Goal: Task Accomplishment & Management: Use online tool/utility

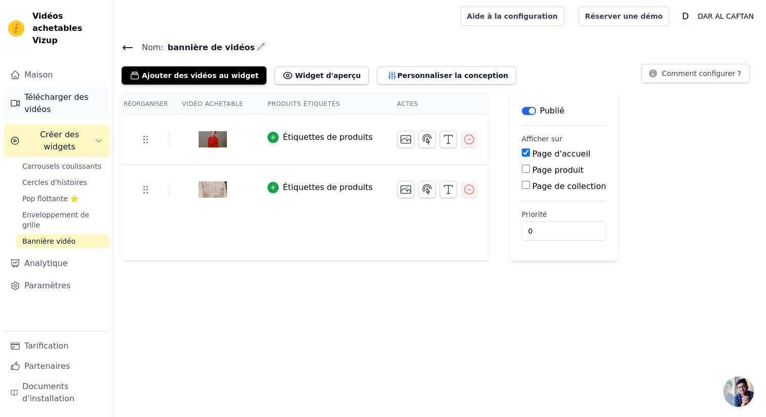
click at [58, 92] on font "Télécharger des vidéos" at bounding box center [63, 103] width 79 height 24
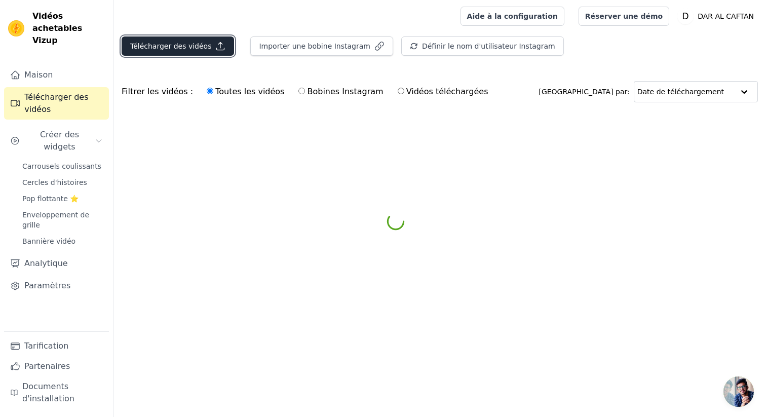
click at [161, 43] on font "Télécharger des vidéos" at bounding box center [170, 46] width 81 height 8
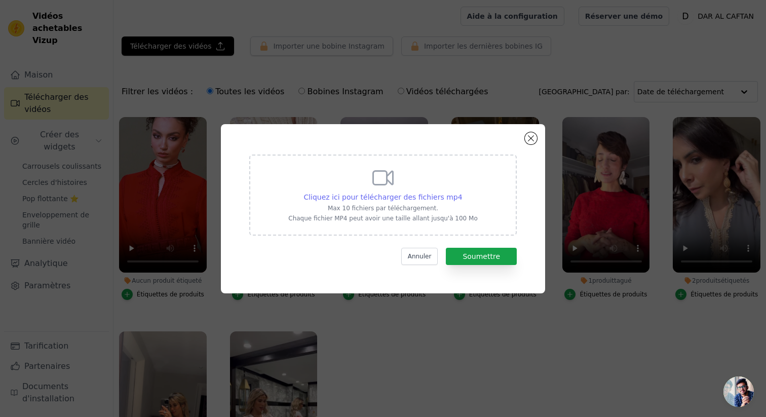
click at [383, 194] on font "Cliquez ici pour télécharger des fichiers mp4" at bounding box center [383, 197] width 159 height 8
click at [462, 192] on input "Cliquez ici pour télécharger des fichiers mp4 Max 10 fichiers par téléchargemen…" at bounding box center [462, 192] width 1 height 1
type input "C:\fakepath\DAR AL KAFTAN Apropos new.mp4"
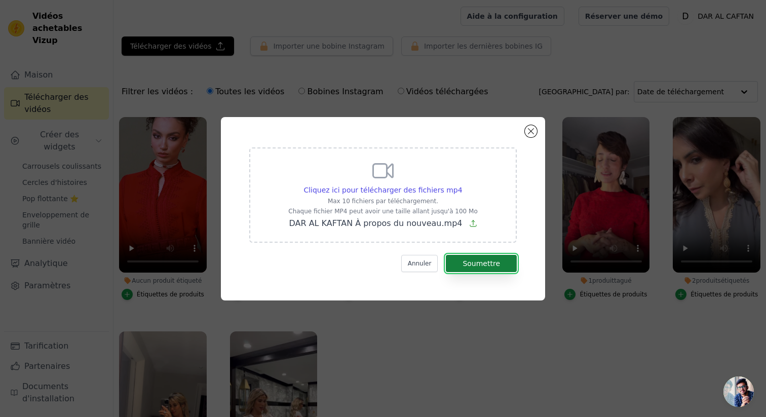
click at [491, 264] on font "Soumettre" at bounding box center [482, 263] width 38 height 8
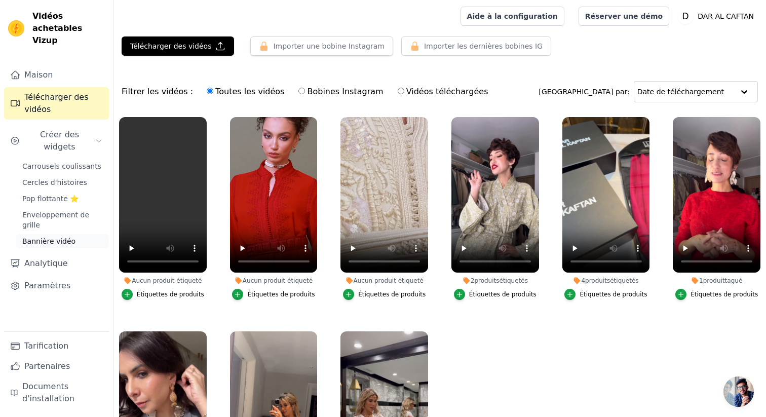
click at [55, 237] on font "Bannière vidéo" at bounding box center [48, 241] width 53 height 8
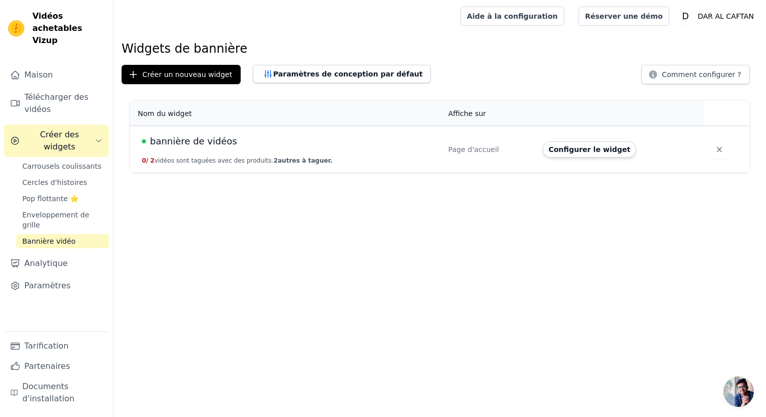
click at [194, 140] on font "bannière de vidéos" at bounding box center [193, 141] width 87 height 11
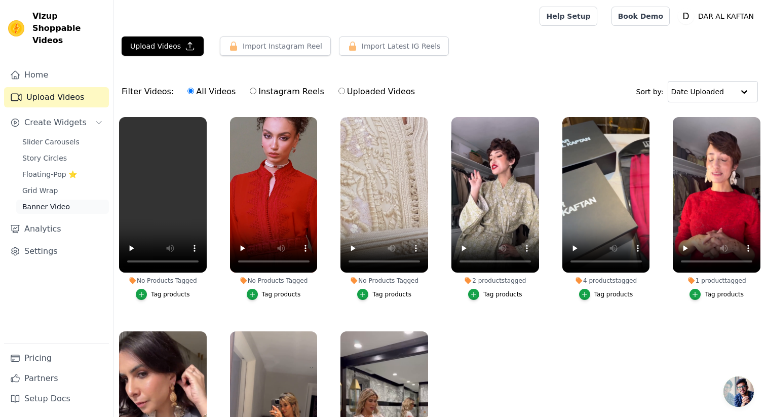
click at [54, 202] on span "Banner Video" at bounding box center [46, 207] width 48 height 10
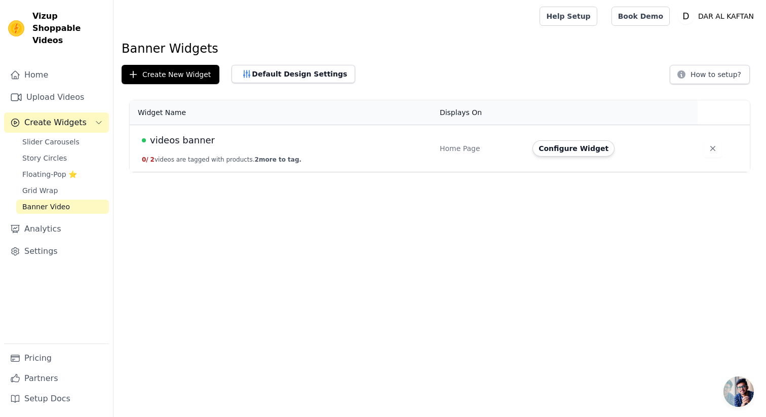
click at [324, 139] on div "videos banner" at bounding box center [285, 140] width 286 height 14
click at [598, 145] on button "Configure Widget" at bounding box center [574, 148] width 82 height 16
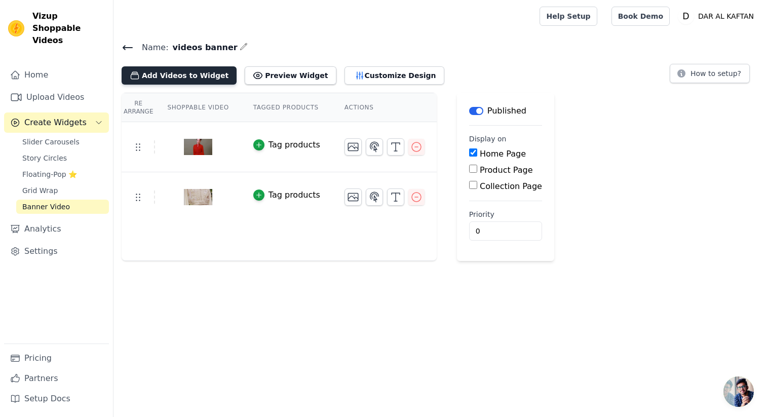
click at [156, 76] on button "Add Videos to Widget" at bounding box center [179, 75] width 115 height 18
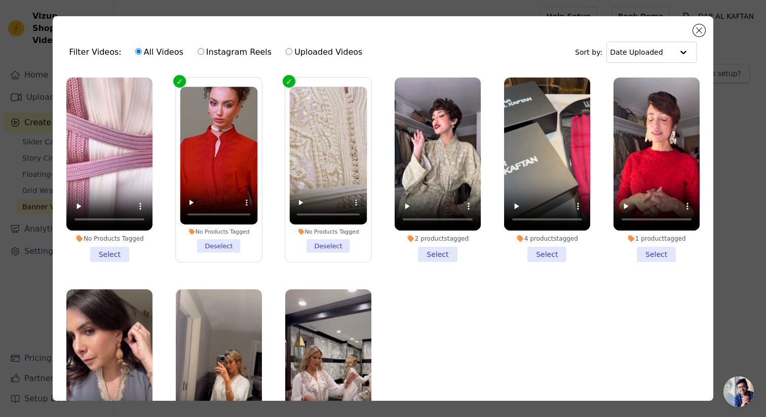
click at [109, 253] on li "No Products Tagged Select" at bounding box center [109, 170] width 86 height 184
click at [0, 0] on input "No Products Tagged Select" at bounding box center [0, 0] width 0 height 0
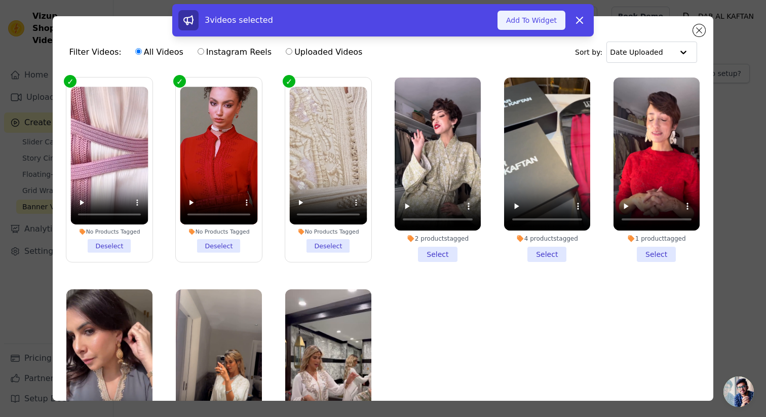
click at [549, 19] on button "Add To Widget" at bounding box center [532, 20] width 68 height 19
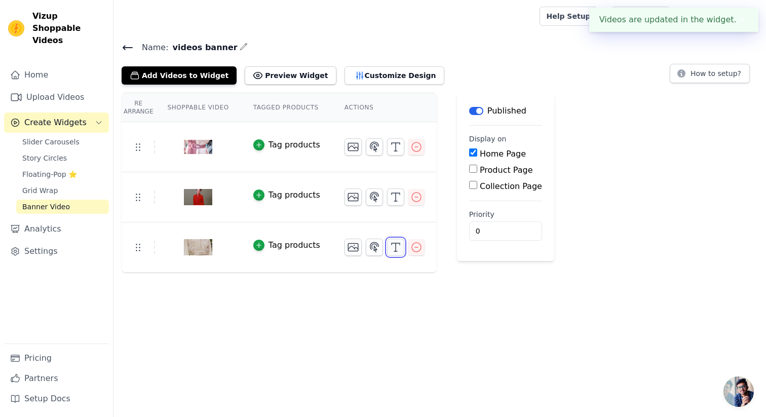
click at [391, 249] on icon "button" at bounding box center [396, 247] width 12 height 12
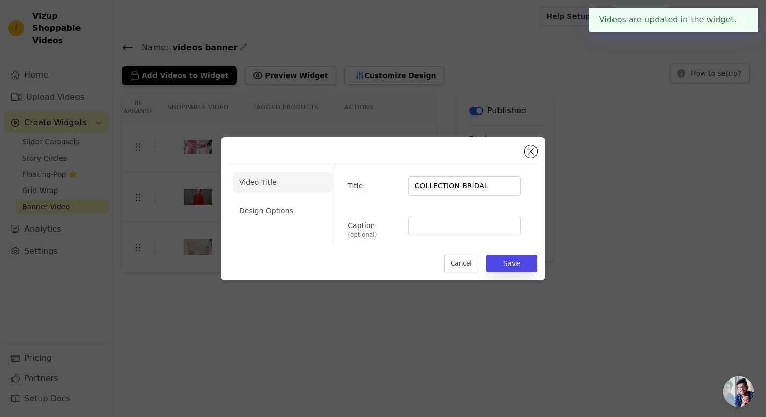
click at [427, 298] on div "Video Title Design Options Title COLLECTION BRIDAL Caption (optional) Cancel Sa…" at bounding box center [383, 208] width 766 height 417
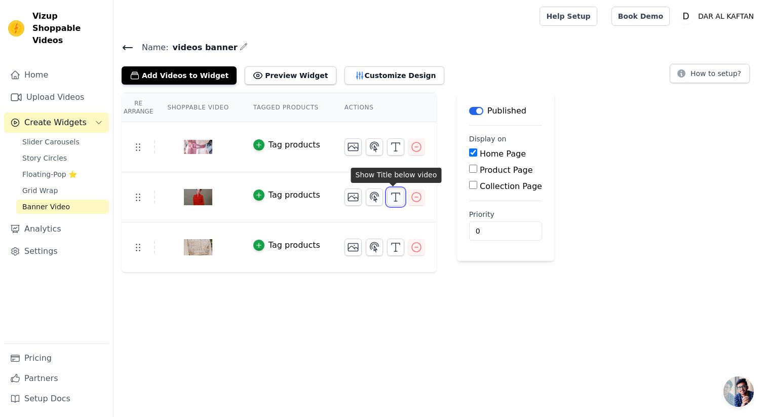
click at [395, 200] on icon "button" at bounding box center [396, 197] width 12 height 12
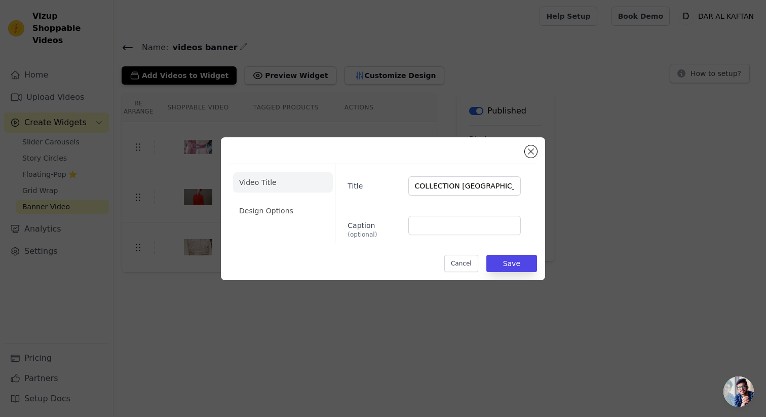
click at [565, 198] on div "Video Title Design Options Title COLLECTION CASABLANCA Caption (optional) Cance…" at bounding box center [383, 208] width 734 height 175
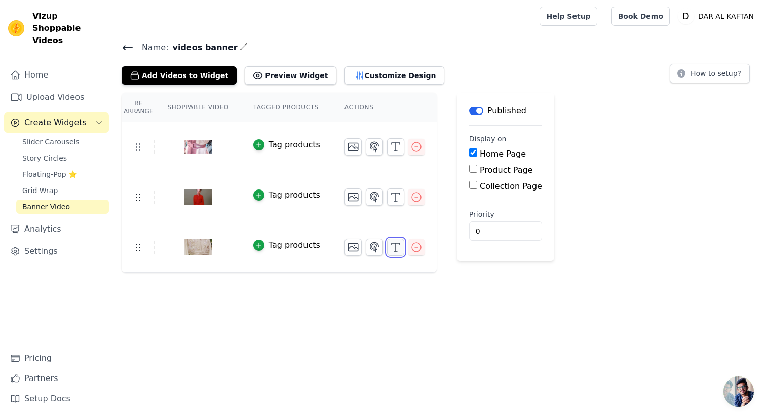
click at [401, 248] on button "button" at bounding box center [395, 247] width 17 height 17
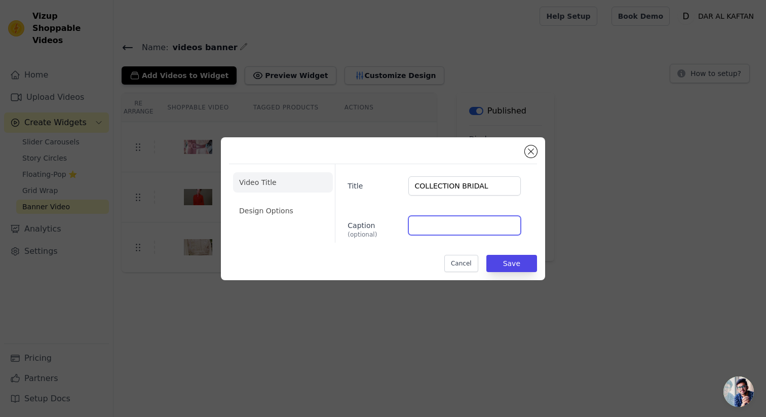
click at [447, 222] on input "Caption (optional)" at bounding box center [464, 225] width 113 height 19
paste input "Spring Summer Bridal 25 n’habille pas une mariée. Elle révèle une présence."
type input "Spring Summer Bridal 25 n’habille pas une mariée. Elle révèle une présence."
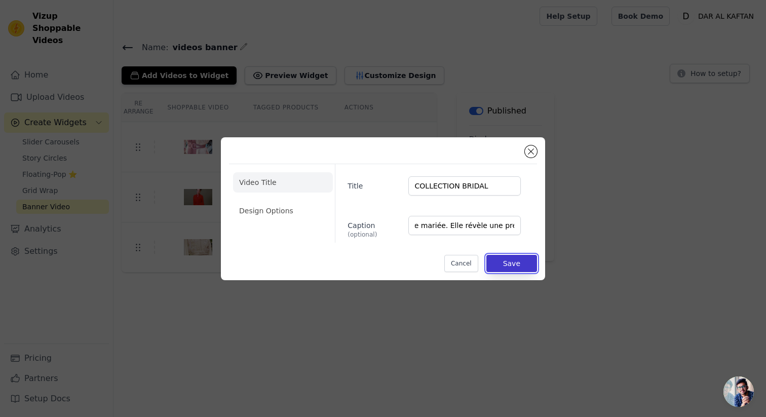
scroll to position [0, 0]
click at [510, 260] on button "Save" at bounding box center [512, 263] width 51 height 17
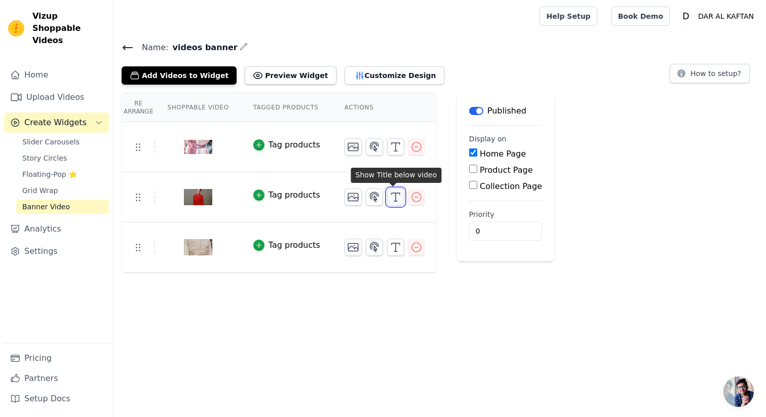
click at [390, 200] on icon "button" at bounding box center [396, 197] width 12 height 12
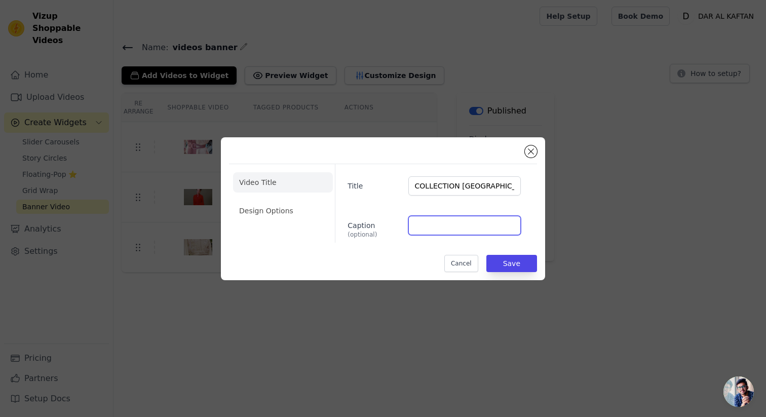
click at [442, 228] on input "Caption (optional)" at bounding box center [464, 225] width 113 height 19
paste input "Une édition exclusive qui célèbre l’élégance intemporelle et le savoir-faire ma…"
type input "Une édition exclusive qui célèbre l’élégance intemporelle et le savoir-faire ma…"
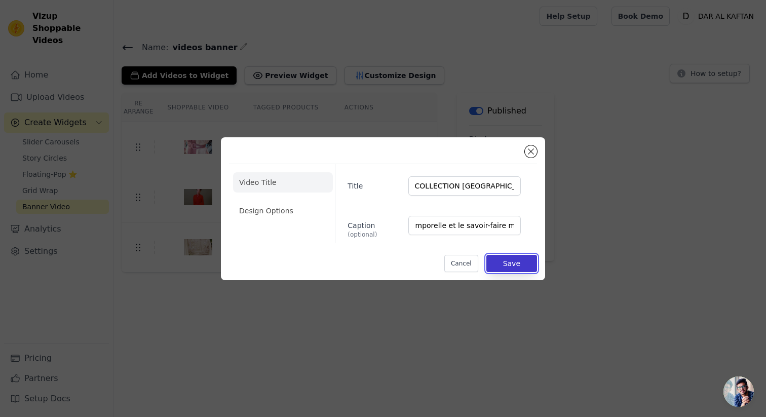
scroll to position [0, 0]
click at [508, 265] on button "Save" at bounding box center [512, 263] width 51 height 17
click at [512, 266] on button "Save" at bounding box center [512, 263] width 51 height 17
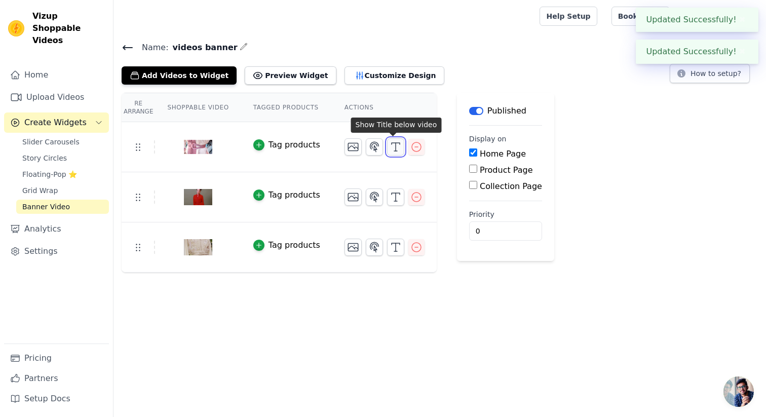
click at [390, 147] on icon "button" at bounding box center [396, 147] width 12 height 12
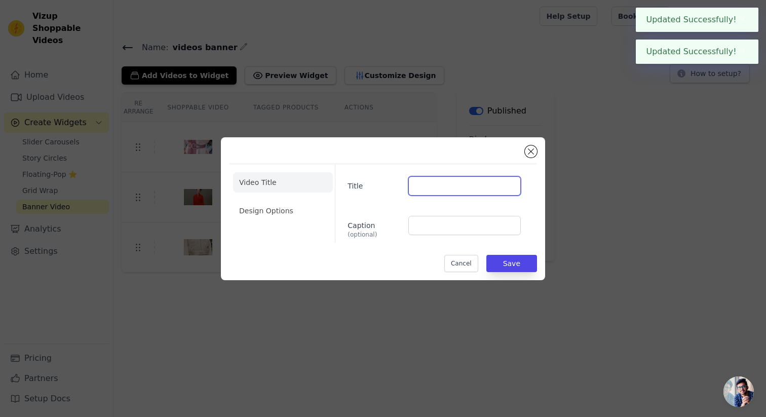
click at [457, 189] on input "Title" at bounding box center [464, 185] width 113 height 19
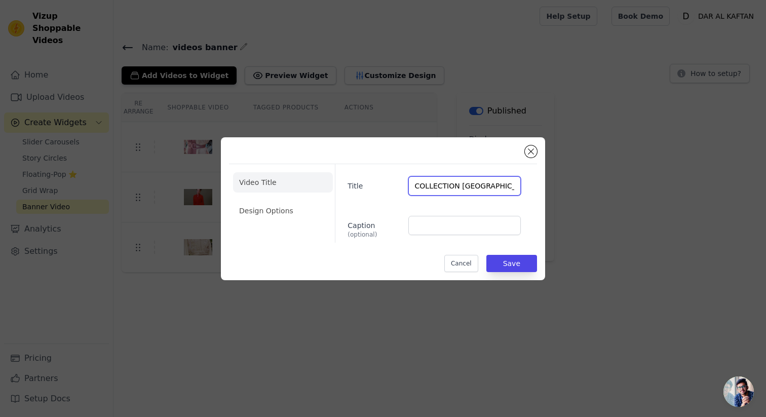
type input "COLLECTION RABAT"
click at [439, 227] on input "Caption (optional)" at bounding box center [464, 225] width 113 height 19
paste input "Une édition exclusive qui célèbre l’élégance intemporelle et le savoir-faire ma…"
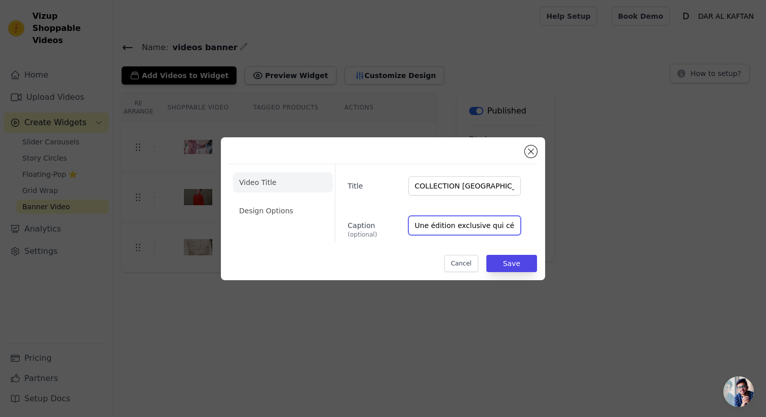
scroll to position [0, 174]
type input "Une édition exclusive qui célèbre l’élégance intemporelle et le savoir-faire ma…"
click at [257, 211] on li "Design Options" at bounding box center [283, 211] width 100 height 20
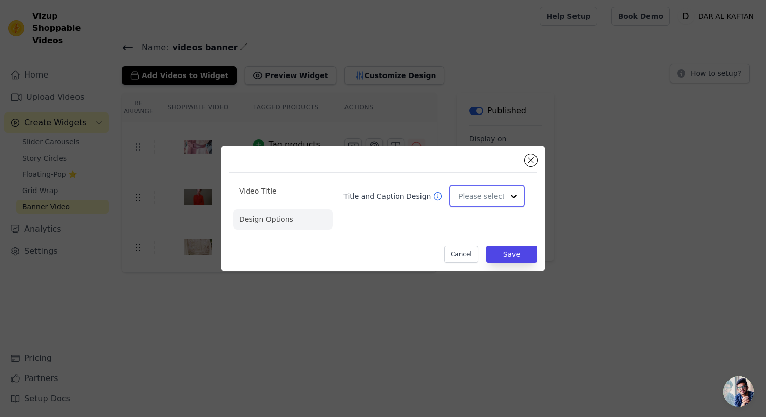
click at [499, 198] on input "Title and Caption Design" at bounding box center [481, 196] width 45 height 20
click at [492, 247] on div "Overlay" at bounding box center [488, 241] width 76 height 21
click at [520, 257] on button "Save" at bounding box center [512, 254] width 51 height 17
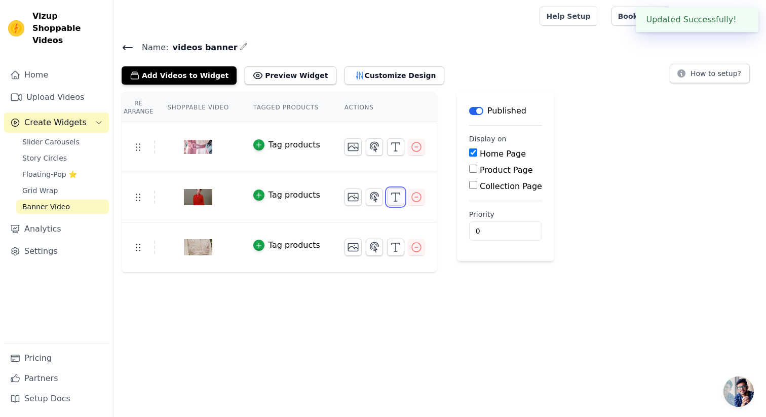
click at [396, 199] on icon "button" at bounding box center [396, 197] width 12 height 12
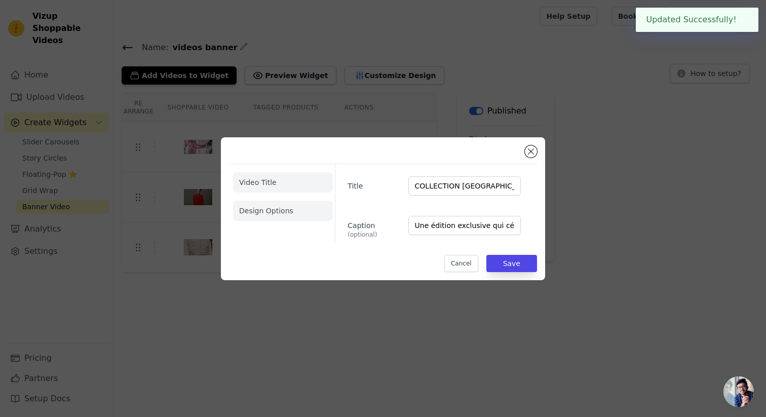
click at [256, 206] on li "Design Options" at bounding box center [283, 211] width 100 height 20
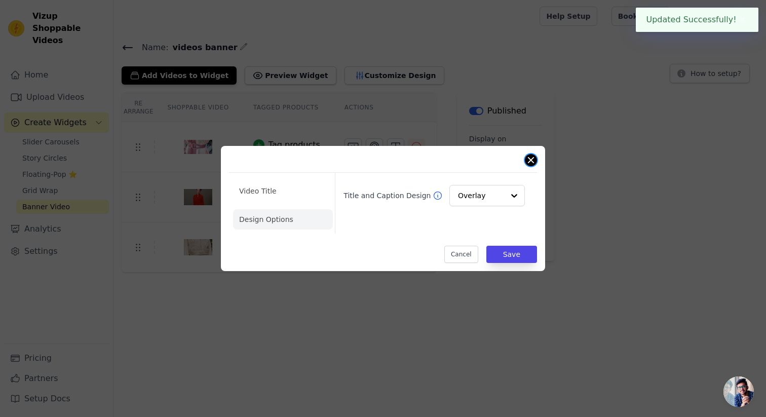
click at [533, 154] on button "Close modal" at bounding box center [531, 160] width 12 height 12
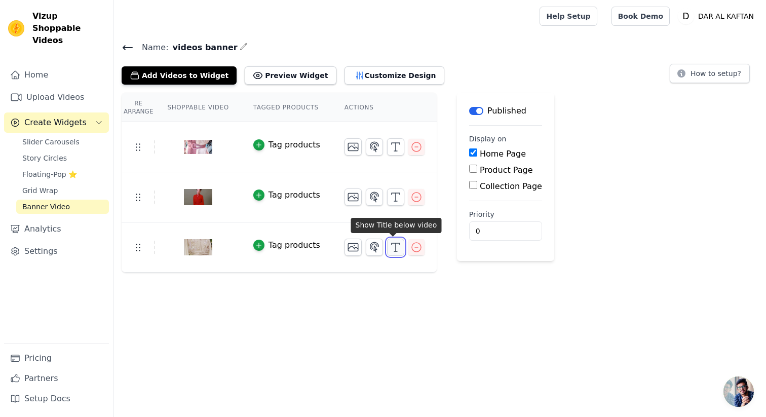
click at [392, 248] on icon "button" at bounding box center [396, 247] width 12 height 12
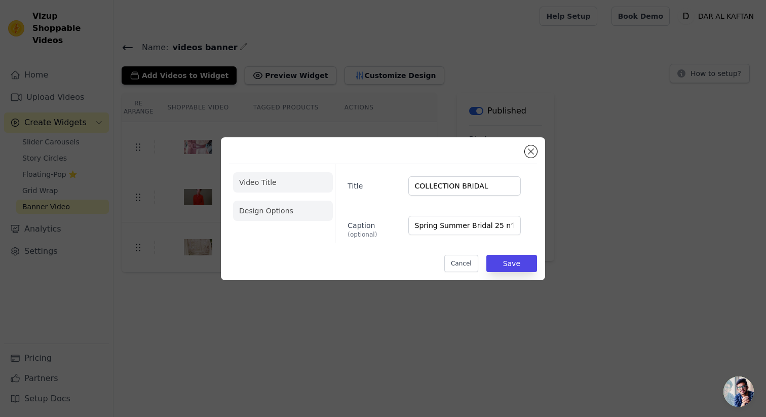
click at [300, 210] on li "Design Options" at bounding box center [283, 211] width 100 height 20
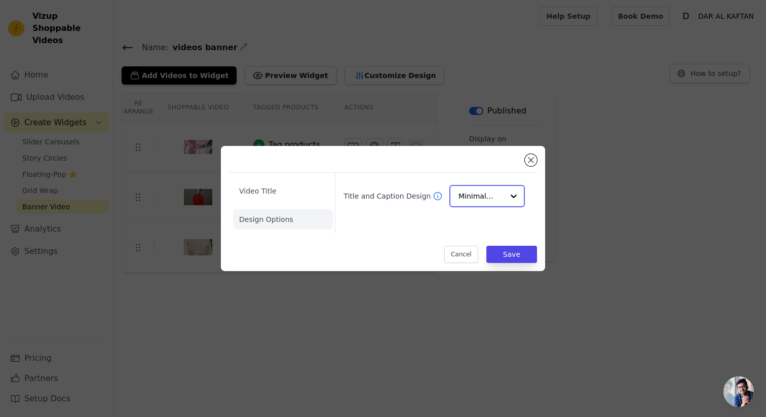
click at [495, 197] on input "Title and Caption Design" at bounding box center [481, 196] width 45 height 20
click at [486, 252] on div "Overlay" at bounding box center [488, 241] width 76 height 21
click at [505, 257] on button "Save" at bounding box center [512, 254] width 51 height 17
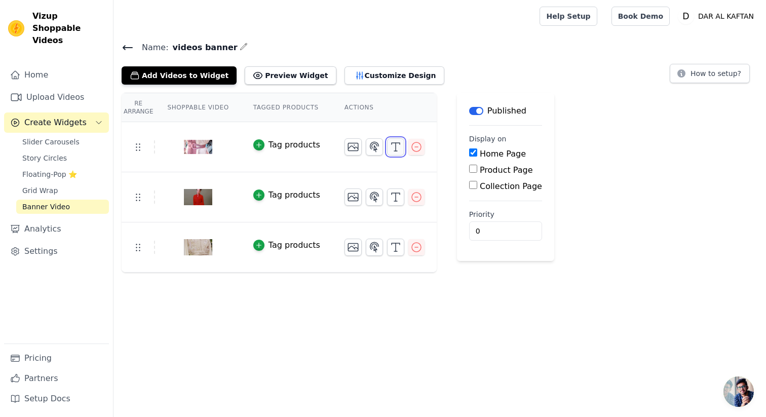
click at [391, 154] on button "button" at bounding box center [395, 146] width 17 height 17
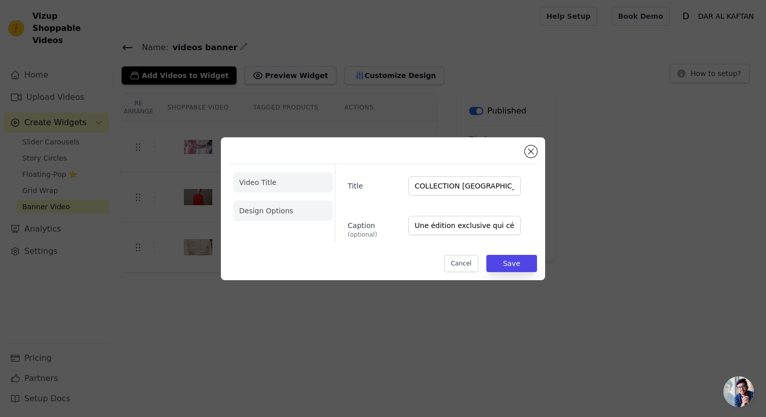
click at [288, 213] on li "Design Options" at bounding box center [283, 211] width 100 height 20
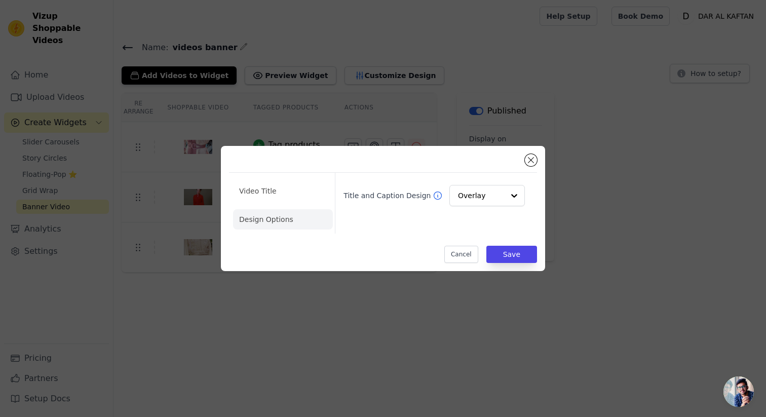
click at [414, 131] on div "Video Title Design Options Title and Caption Design Overlay Cancel Save" at bounding box center [383, 209] width 734 height 158
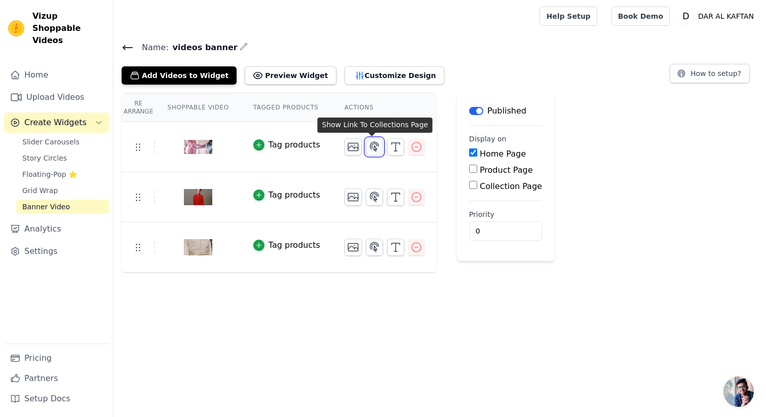
click at [373, 147] on icon "button" at bounding box center [374, 147] width 9 height 10
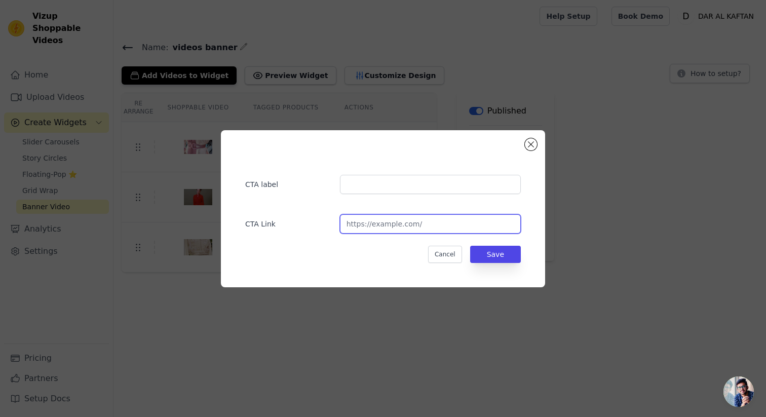
click at [383, 221] on input "url" at bounding box center [430, 223] width 181 height 19
paste input "https://daralkaftan.com/collections/collection-rabat"
type input "https://daralkaftan.com/collections/collection-rabat"
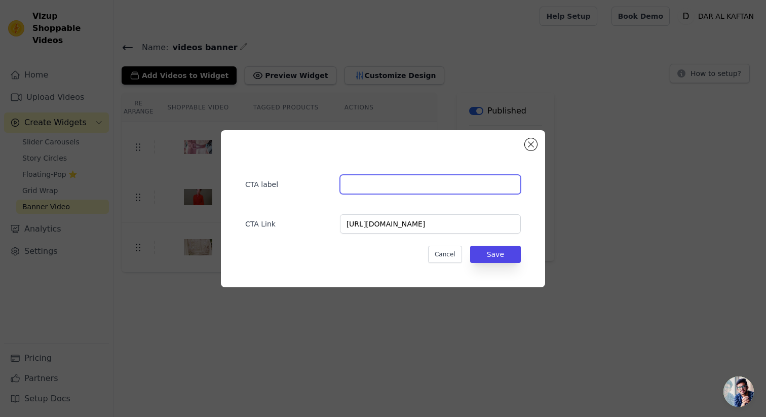
click at [365, 181] on input "text" at bounding box center [430, 184] width 181 height 19
type input "Découvrir"
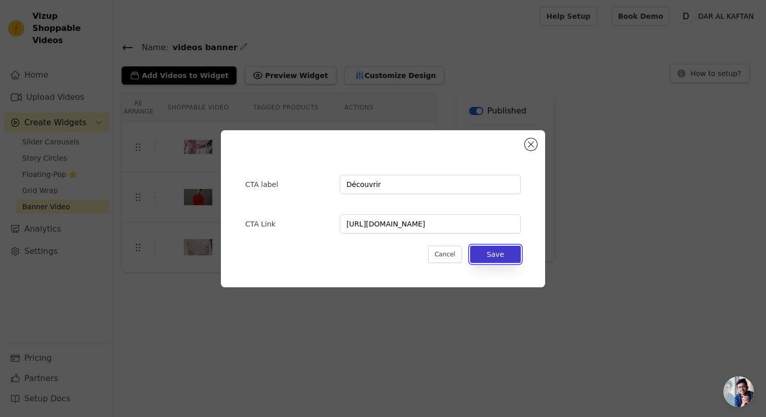
click at [506, 254] on button "Save" at bounding box center [495, 254] width 51 height 17
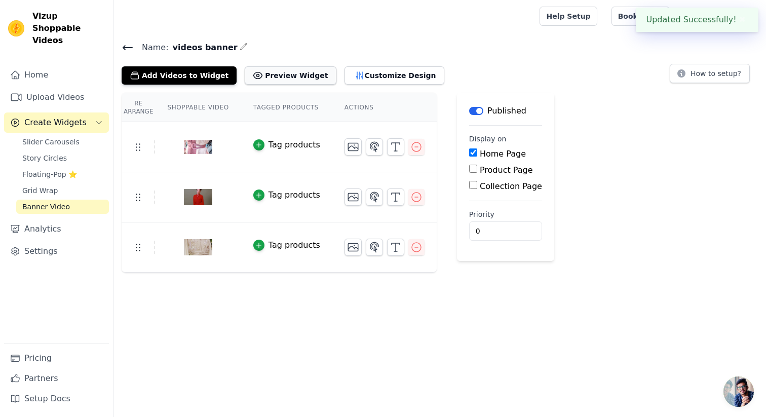
click at [290, 76] on button "Preview Widget" at bounding box center [290, 75] width 91 height 18
click at [348, 79] on button "Customize Design" at bounding box center [395, 75] width 100 height 18
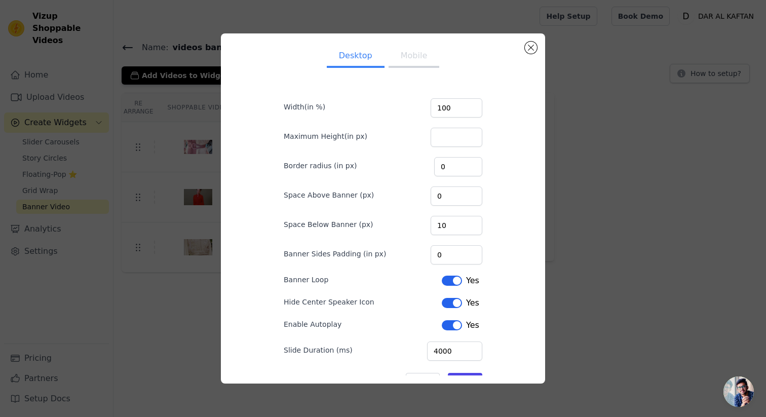
click at [452, 283] on button "Label" at bounding box center [452, 281] width 20 height 10
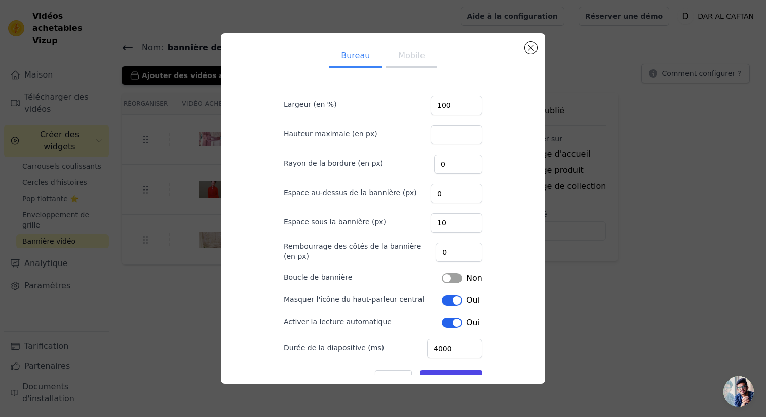
scroll to position [31, 0]
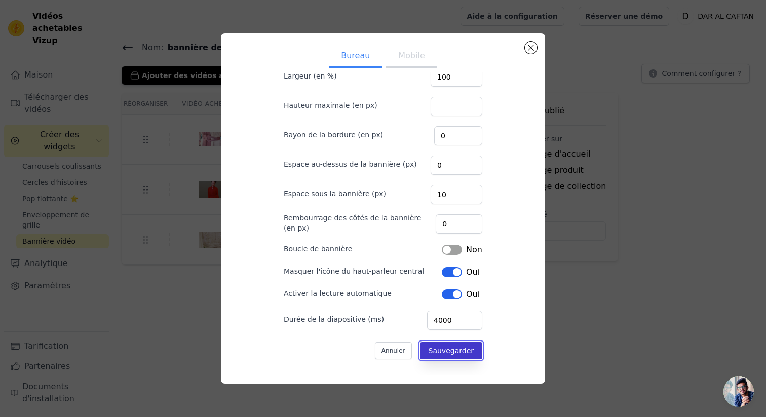
click at [445, 355] on button "Sauvegarder" at bounding box center [451, 350] width 62 height 17
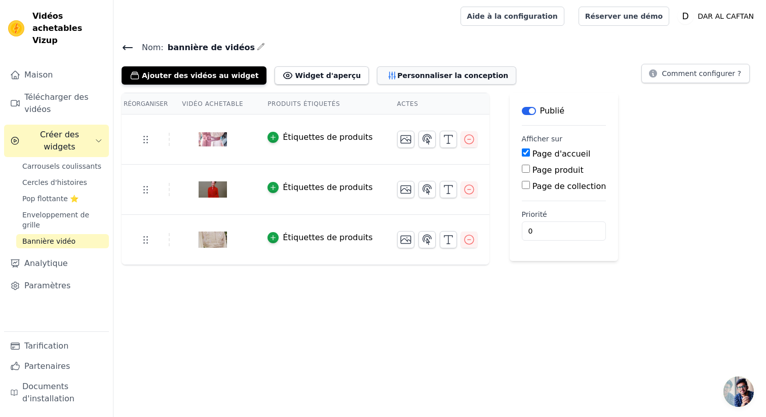
click at [426, 72] on font "Personnaliser la conception" at bounding box center [452, 75] width 111 height 8
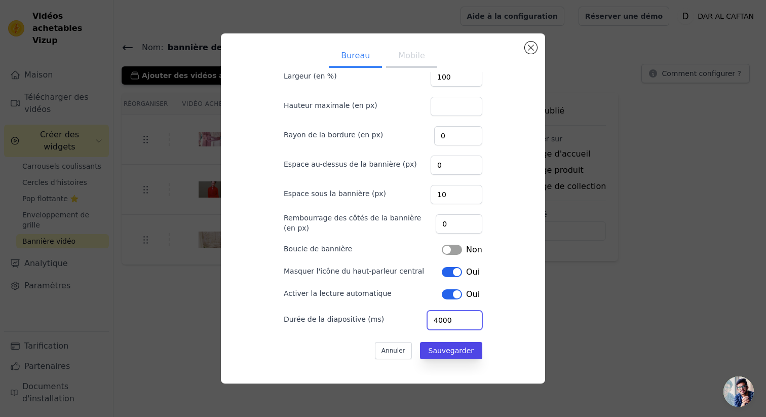
click at [456, 318] on input "4000" at bounding box center [454, 320] width 55 height 19
click at [513, 323] on div "Bureau Mobile Largeur (en %) 100 Hauteur maximale (en px) Rayon de la bordure (…" at bounding box center [383, 208] width 308 height 333
click at [457, 321] on input "4000" at bounding box center [454, 320] width 55 height 19
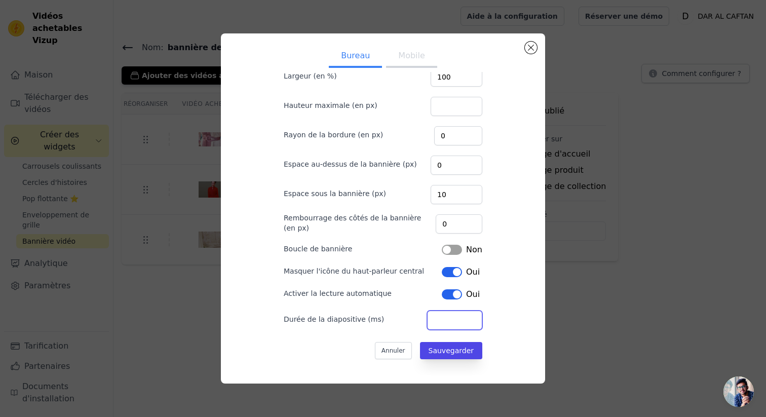
click at [500, 323] on div "Bureau Mobile Largeur (en %) 100 Hauteur maximale (en px) Rayon de la bordure (…" at bounding box center [383, 208] width 308 height 333
click at [450, 351] on font "Sauvegarder" at bounding box center [451, 351] width 45 height 8
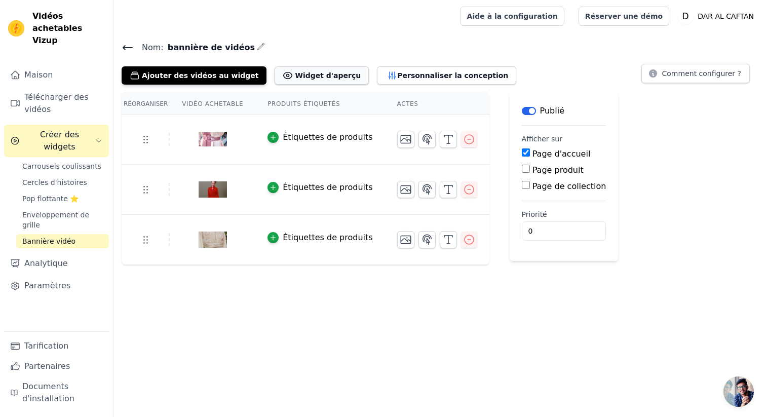
click at [295, 73] on font "Widget d'aperçu" at bounding box center [328, 75] width 66 height 8
click at [418, 73] on font "Personnaliser la conception" at bounding box center [452, 75] width 111 height 8
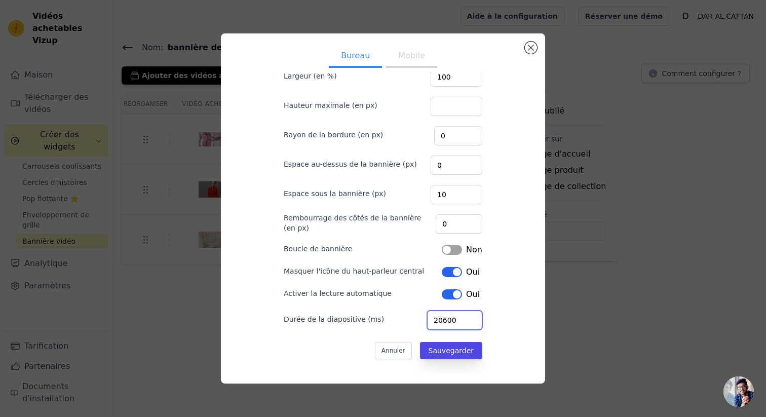
click at [473, 318] on input "20600" at bounding box center [454, 320] width 55 height 19
click at [473, 324] on input "20500" at bounding box center [454, 320] width 55 height 19
click at [473, 324] on input "20400" at bounding box center [454, 320] width 55 height 19
click at [473, 324] on input "20300" at bounding box center [454, 320] width 55 height 19
click at [473, 324] on input "20200" at bounding box center [454, 320] width 55 height 19
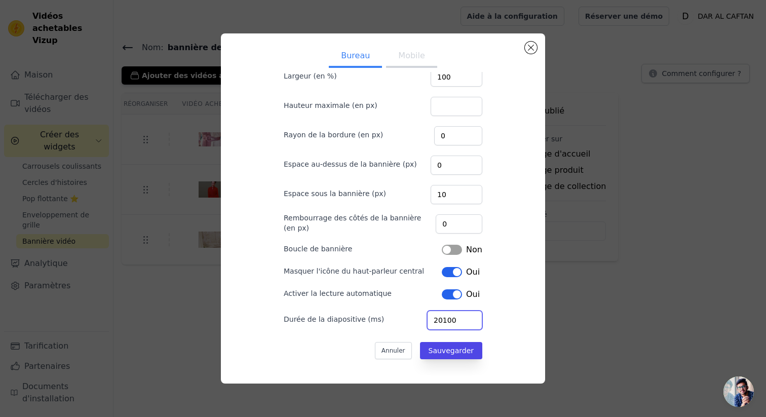
click at [473, 324] on input "20100" at bounding box center [454, 320] width 55 height 19
type input "20000"
click at [473, 324] on input "20000" at bounding box center [454, 320] width 55 height 19
click at [456, 352] on font "Sauvegarder" at bounding box center [451, 351] width 45 height 8
